Goal: Information Seeking & Learning: Learn about a topic

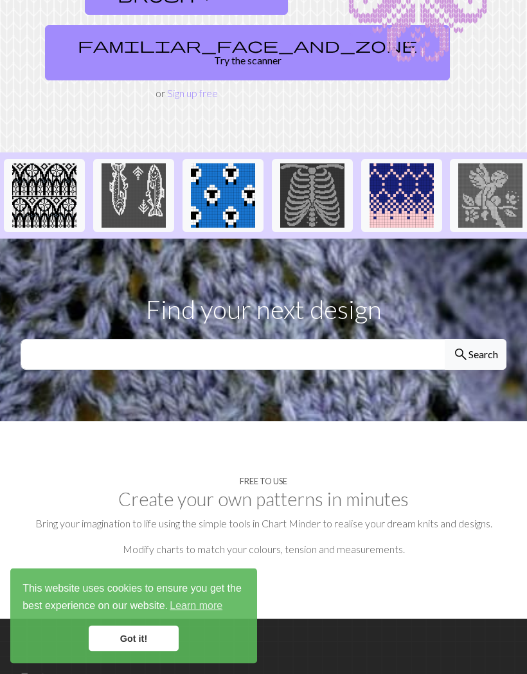
scroll to position [178, 0]
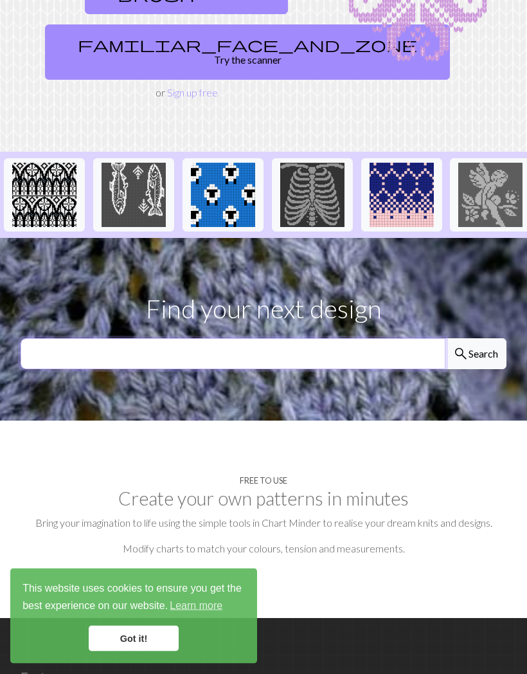
click at [311, 352] on input "text" at bounding box center [233, 354] width 425 height 31
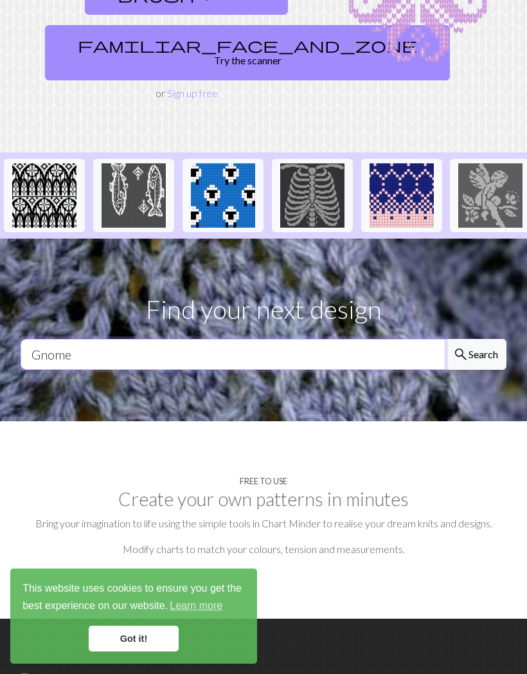
type input "Gnome"
click at [483, 343] on button "search Search" at bounding box center [476, 354] width 62 height 31
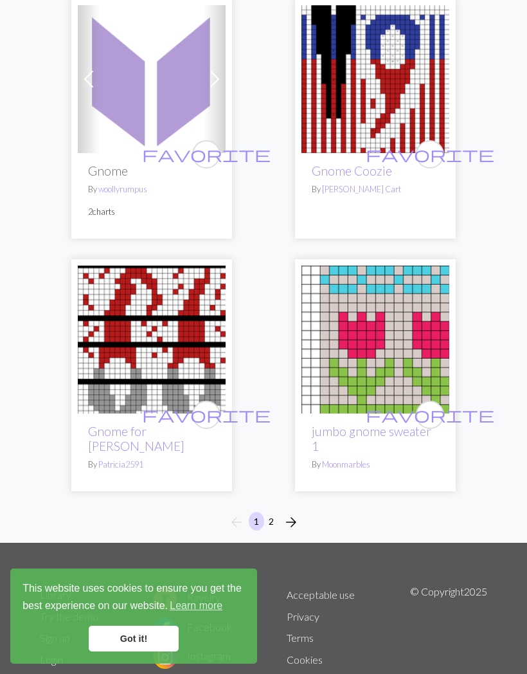
scroll to position [6024, 0]
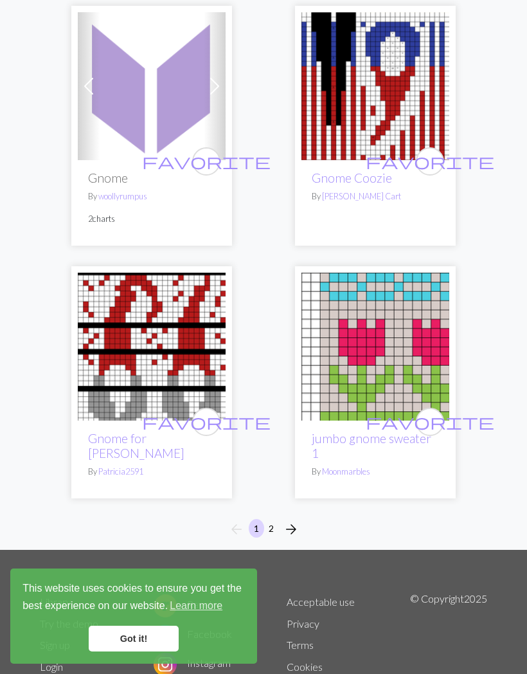
click at [152, 644] on link "Got it!" at bounding box center [134, 639] width 90 height 26
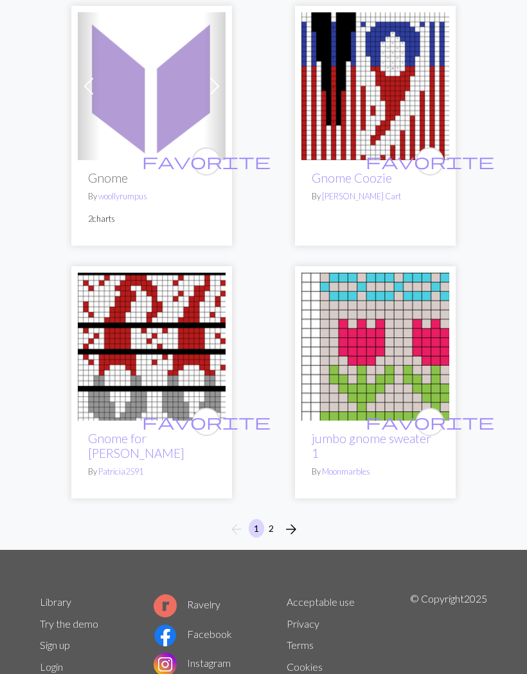
click at [299, 519] on button "arrow_forward" at bounding box center [291, 529] width 26 height 21
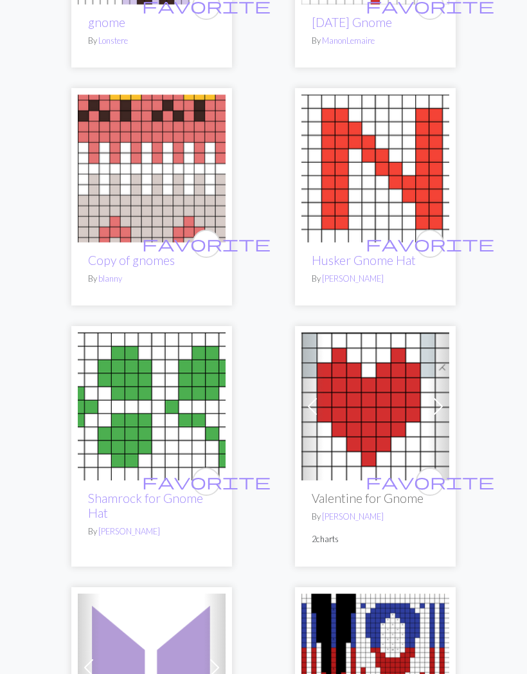
scroll to position [5434, 0]
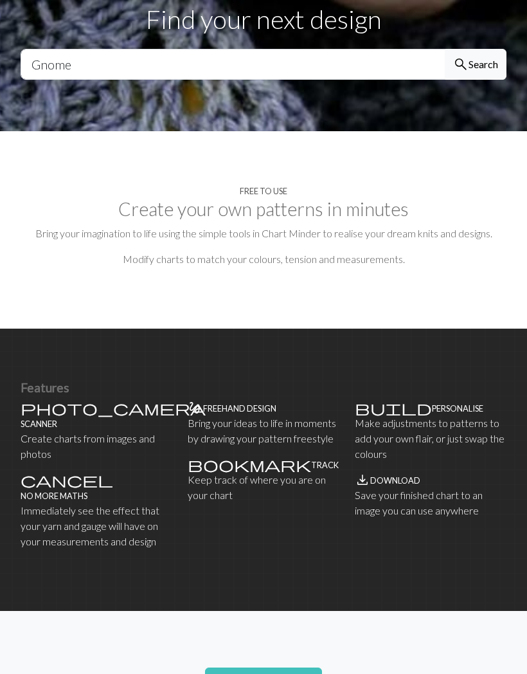
scroll to position [462, 0]
